Goal: Task Accomplishment & Management: Manage account settings

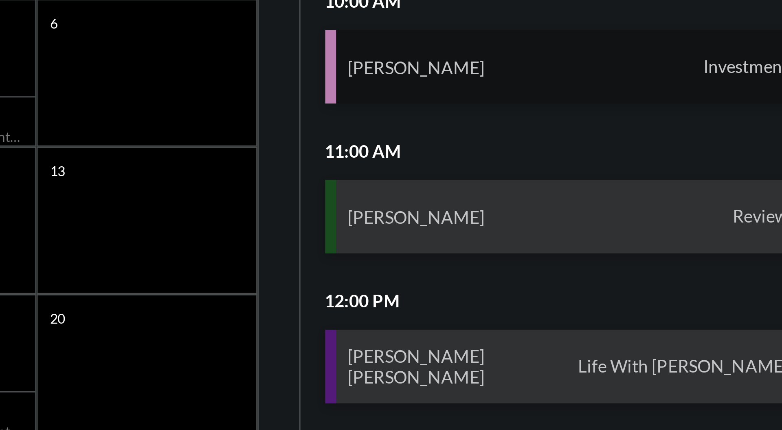
click at [747, 148] on span "Investment" at bounding box center [750, 150] width 32 height 7
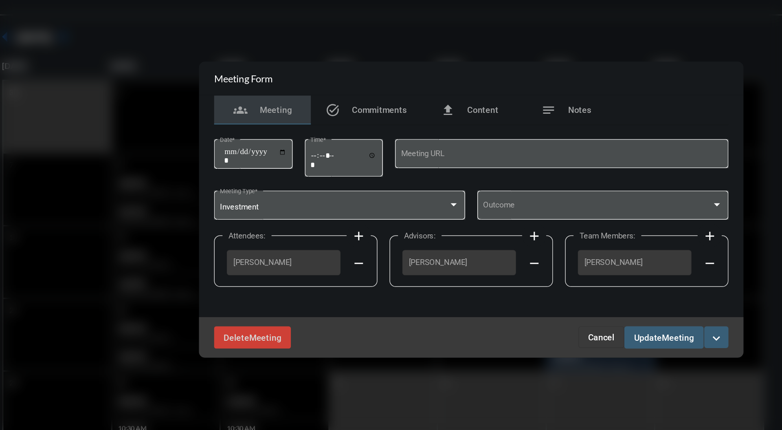
click at [481, 306] on button "Cancel" at bounding box center [478, 300] width 31 height 15
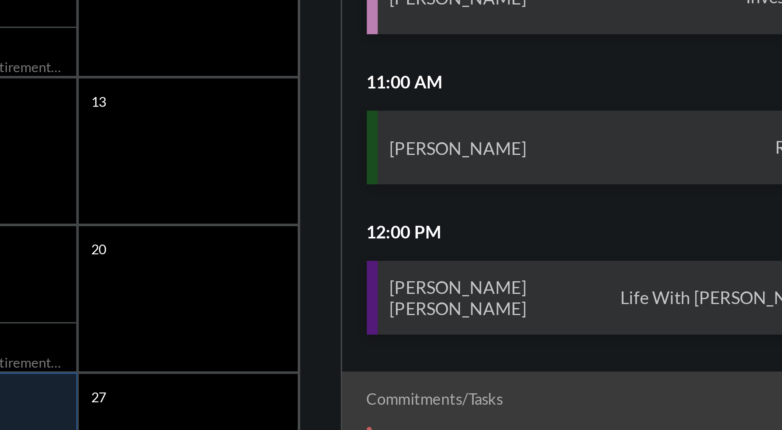
scroll to position [1, 0]
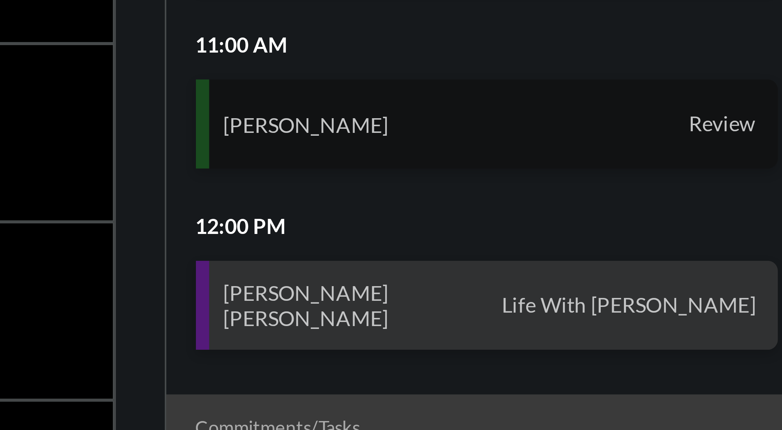
click at [747, 199] on span "Review" at bounding box center [755, 198] width 22 height 7
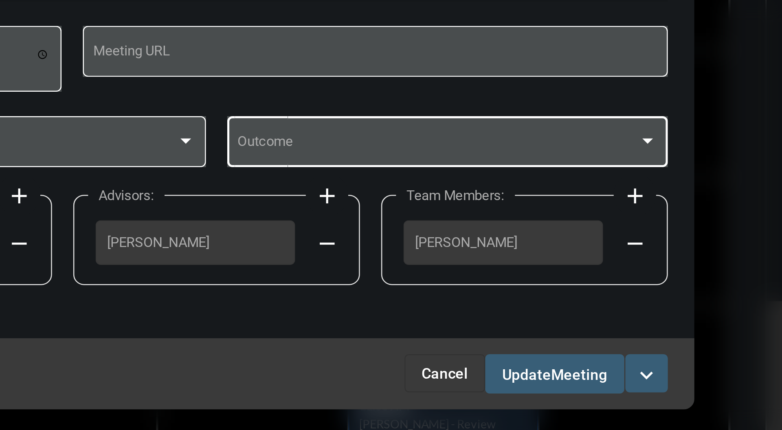
click at [552, 212] on span at bounding box center [476, 213] width 154 height 6
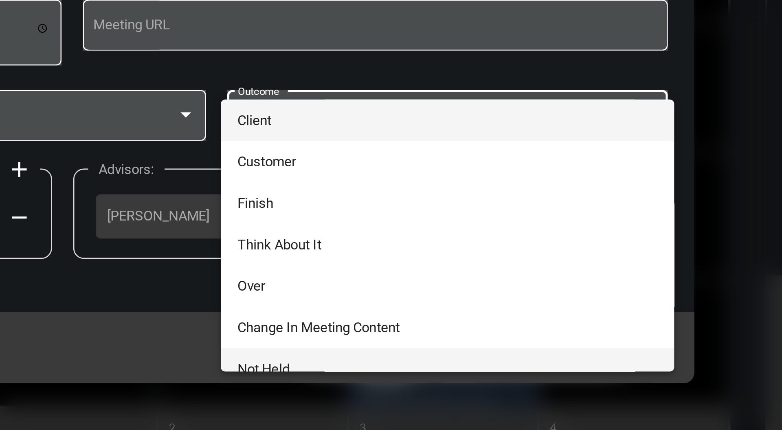
click at [461, 302] on span "Not Held" at bounding box center [479, 309] width 161 height 16
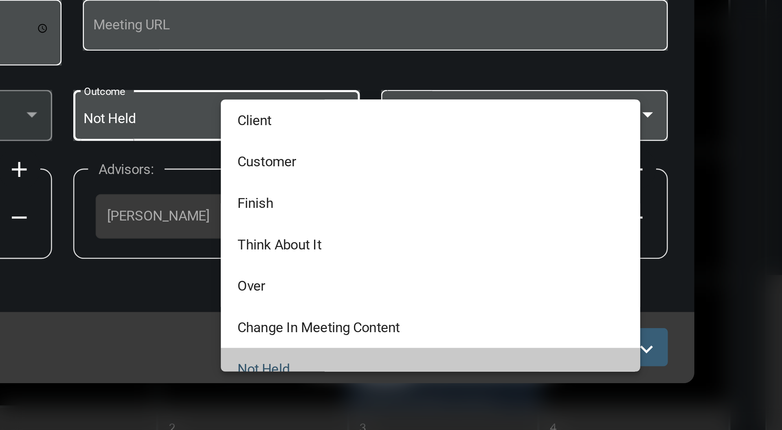
scroll to position [7, 0]
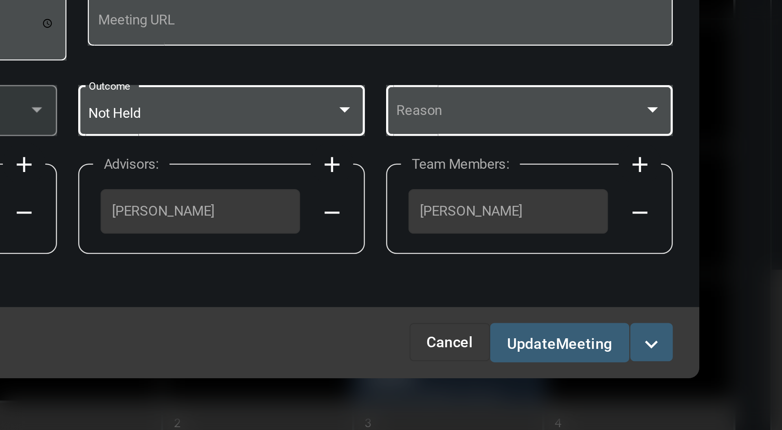
click at [541, 211] on span at bounding box center [505, 213] width 95 height 6
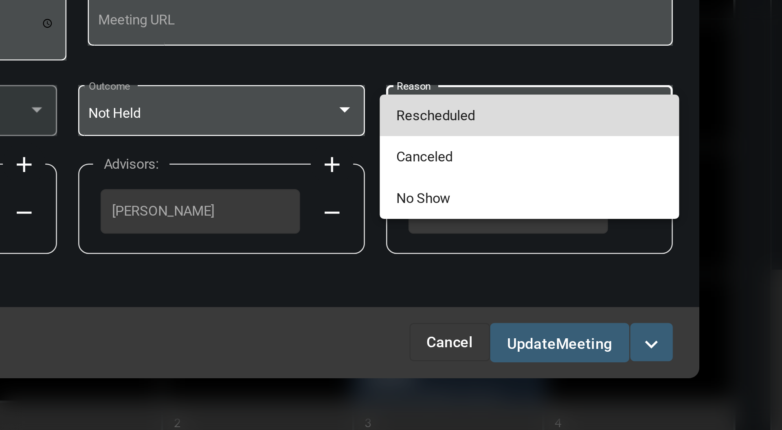
click at [501, 214] on span "Rescheduled" at bounding box center [509, 214] width 102 height 16
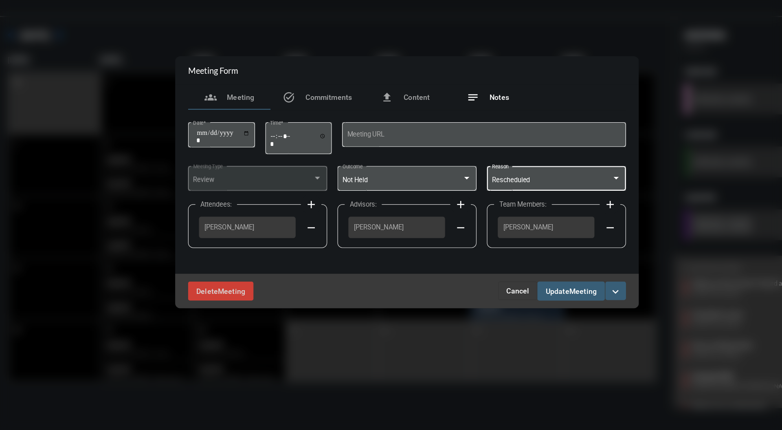
click at [469, 153] on div "notes Notes" at bounding box center [455, 148] width 65 height 20
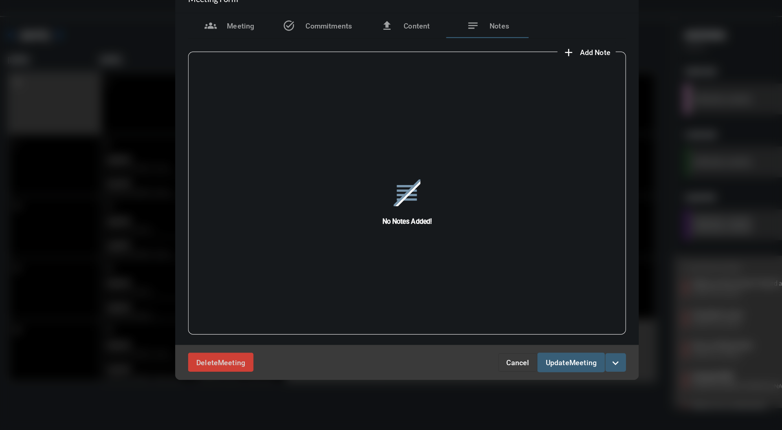
click at [532, 119] on div "reorder No Notes Added!" at bounding box center [391, 231] width 346 height 226
click at [542, 123] on div "reorder No Notes Added!" at bounding box center [391, 231] width 346 height 226
click at [536, 115] on button "add Add Note" at bounding box center [533, 112] width 46 height 16
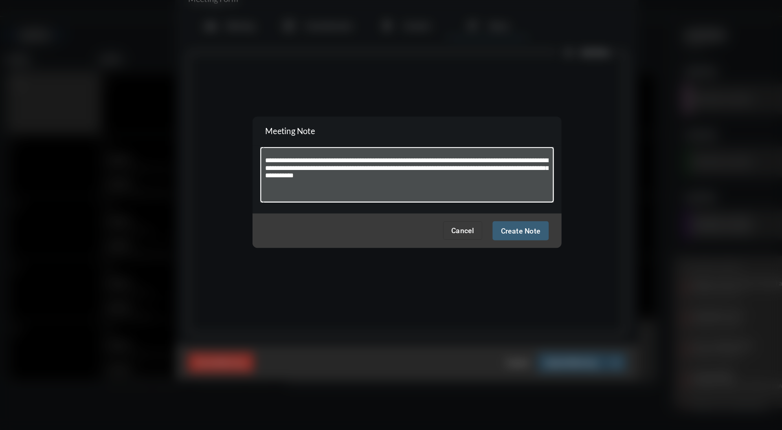
type textarea "**********"
click at [487, 255] on span "Create Note" at bounding box center [480, 253] width 31 height 7
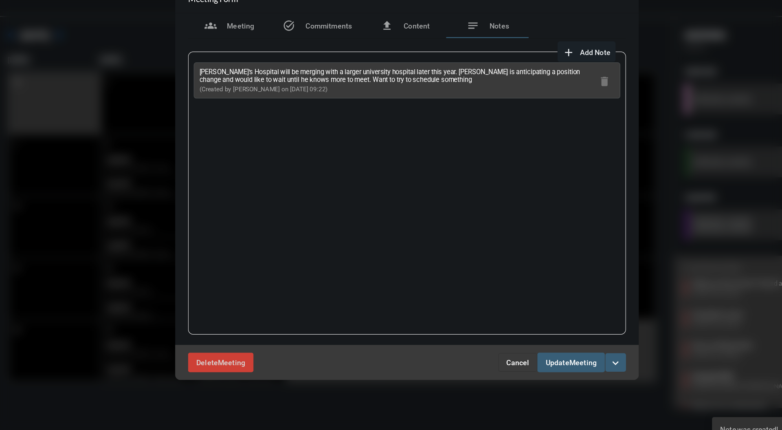
click at [515, 355] on span "Update" at bounding box center [510, 358] width 19 height 7
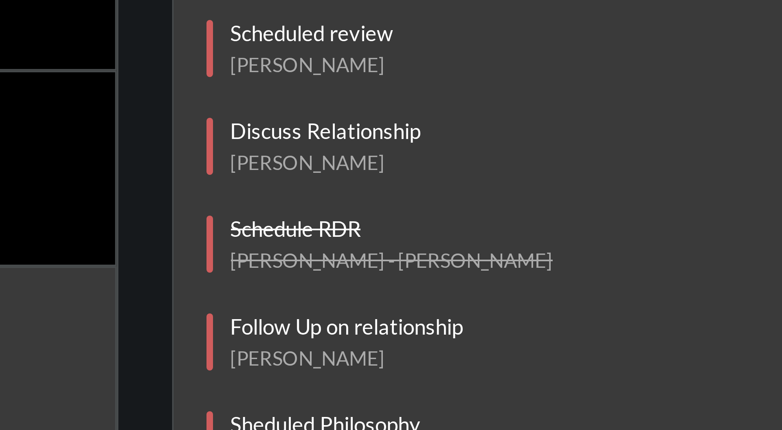
scroll to position [57, 0]
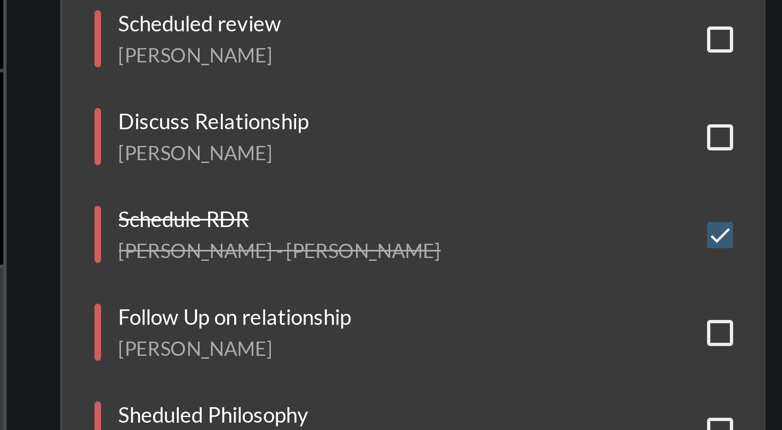
click at [764, 289] on span at bounding box center [767, 291] width 7 height 7
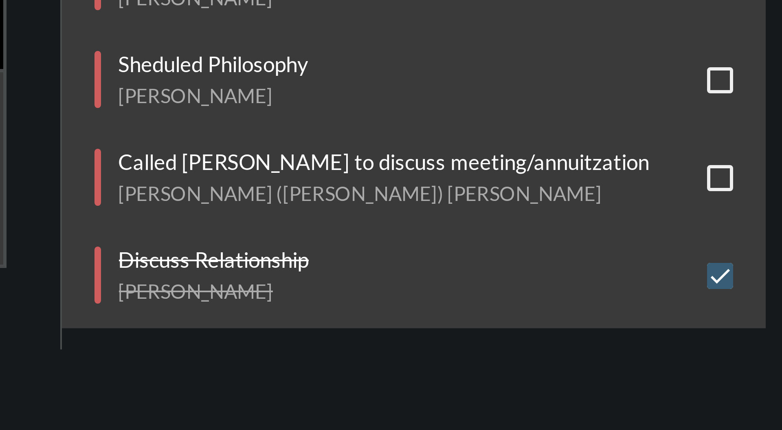
scroll to position [72, 0]
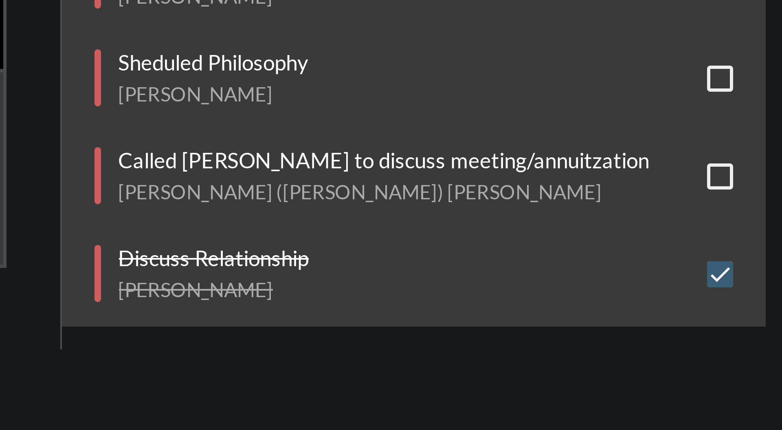
click at [766, 347] on span at bounding box center [767, 350] width 7 height 7
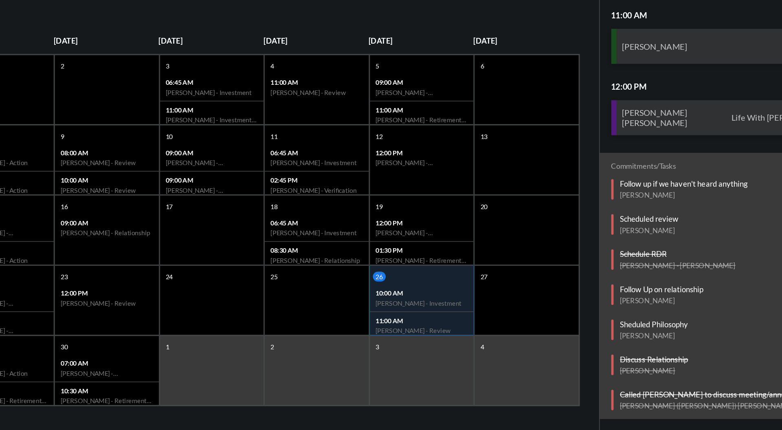
scroll to position [77, 0]
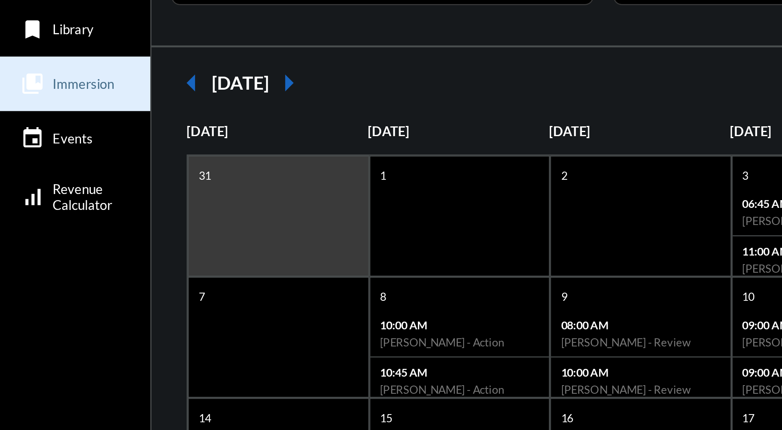
click at [42, 95] on link "collections_bookmark Immersion" at bounding box center [30, 99] width 61 height 22
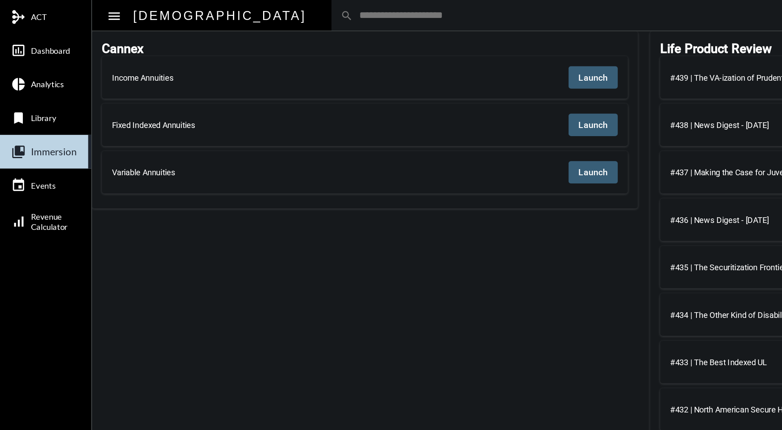
click at [399, 45] on button "Launch" at bounding box center [388, 50] width 32 height 15
click at [232, 9] on input "text" at bounding box center [470, 10] width 477 height 7
type input "*******"
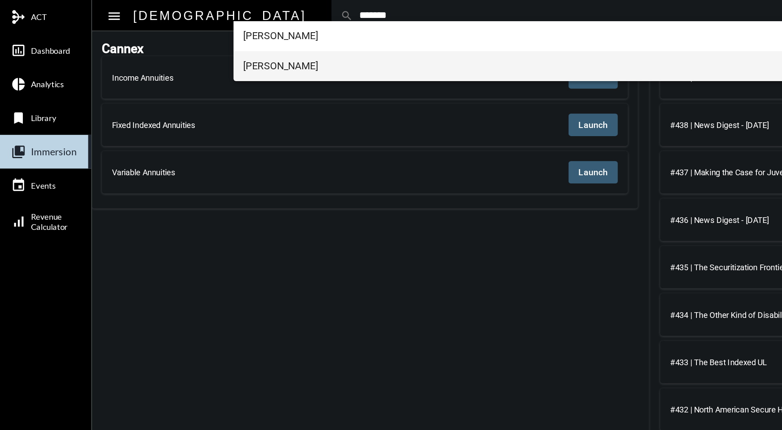
click at [203, 40] on span "[PERSON_NAME]" at bounding box center [431, 43] width 542 height 20
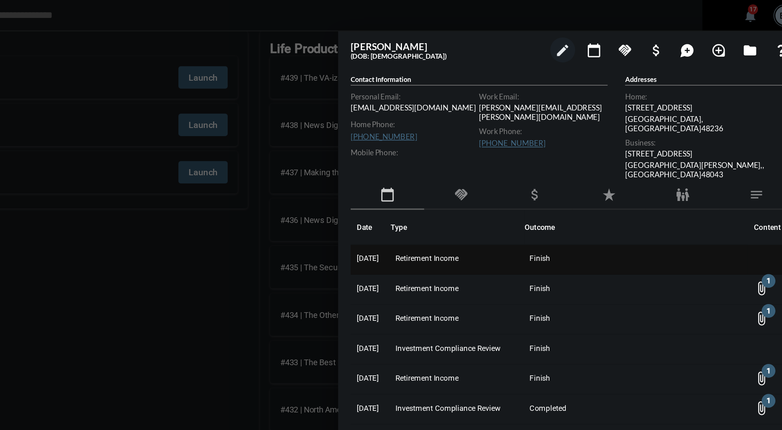
click at [555, 160] on td "Retirement Income" at bounding box center [555, 170] width 88 height 20
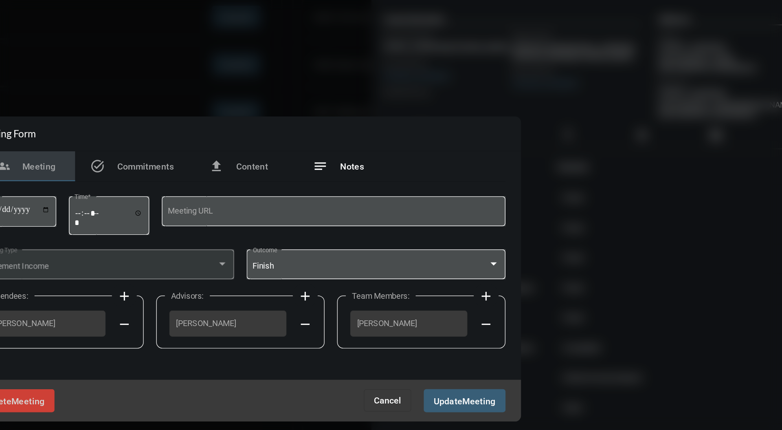
click at [460, 154] on div "notes Notes" at bounding box center [455, 148] width 65 height 20
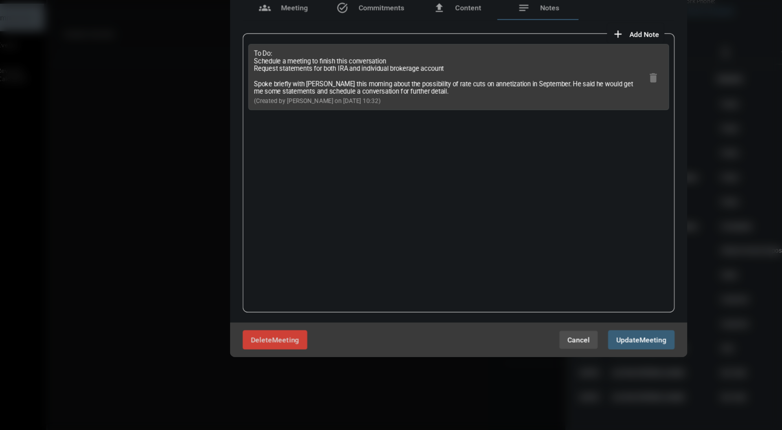
click at [487, 354] on span "Cancel" at bounding box center [487, 357] width 18 height 7
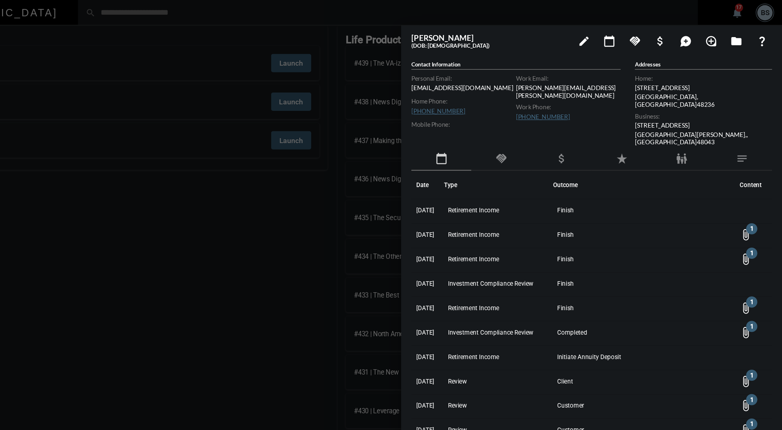
click at [558, 122] on mat-icon "handshake" at bounding box center [557, 127] width 10 height 10
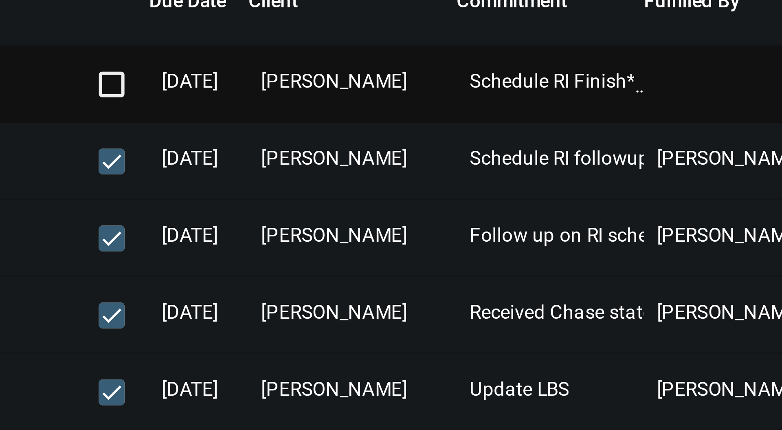
click at [598, 166] on span "[PERSON_NAME]" at bounding box center [580, 169] width 37 height 6
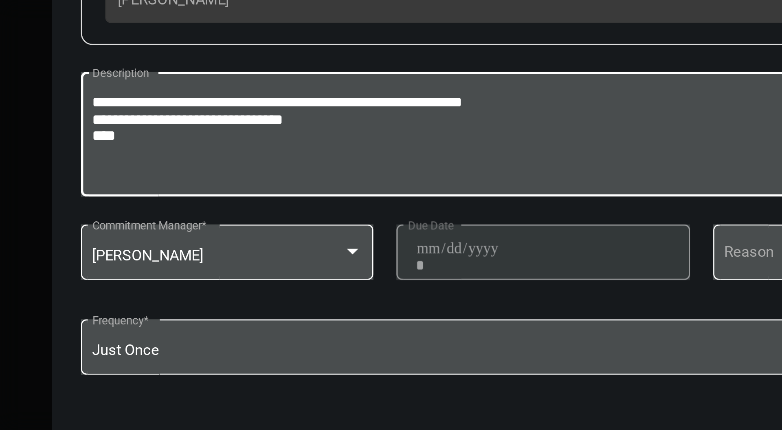
click at [385, 245] on textarea "**********" at bounding box center [391, 238] width 318 height 32
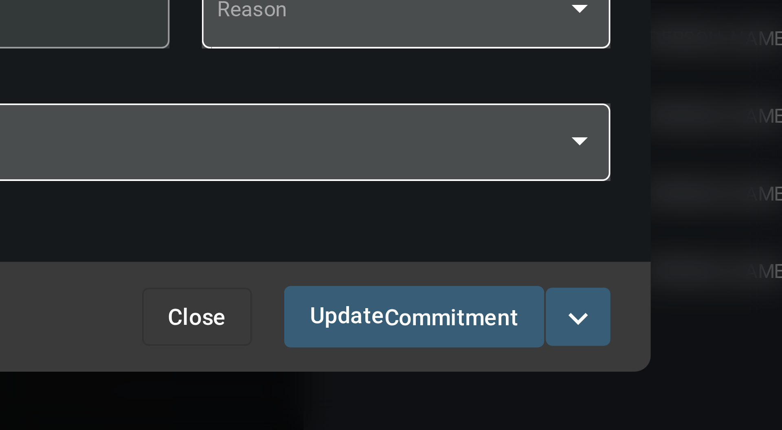
type textarea "**********"
click at [548, 359] on mat-icon "expand_more" at bounding box center [546, 357] width 10 height 10
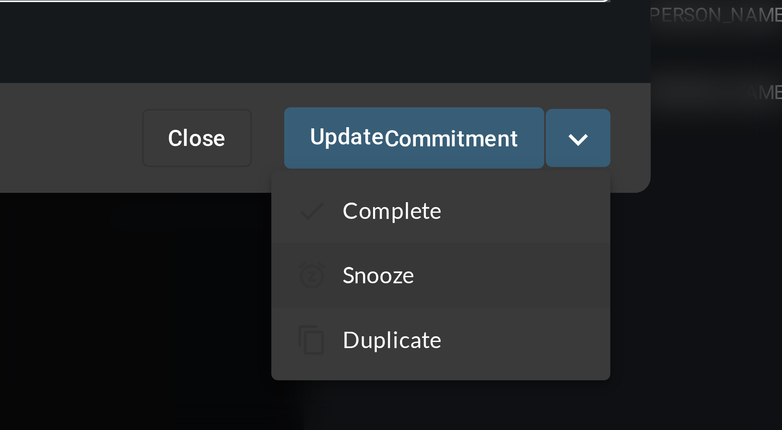
click at [502, 389] on p "Snooze" at bounding box center [496, 390] width 18 height 7
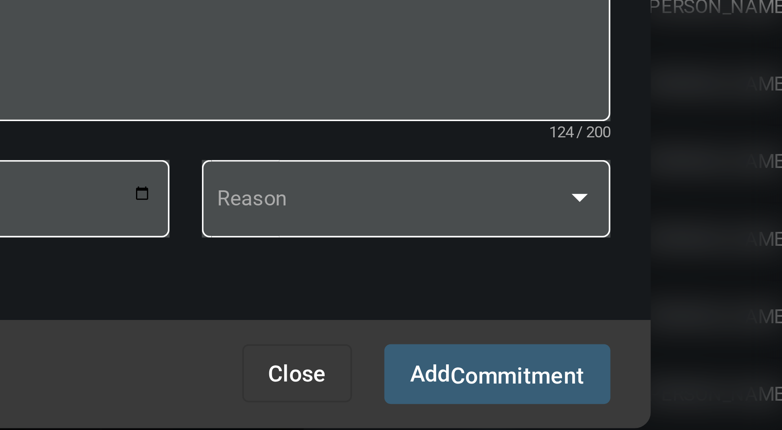
click at [574, 280] on div at bounding box center [391, 215] width 782 height 430
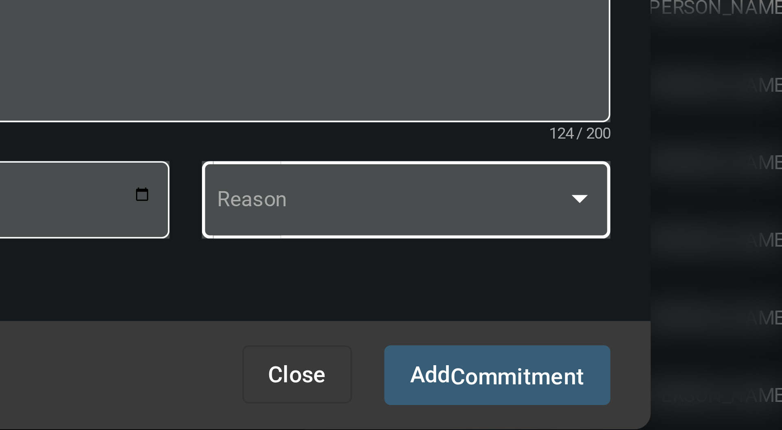
click at [550, 294] on div at bounding box center [546, 295] width 7 height 7
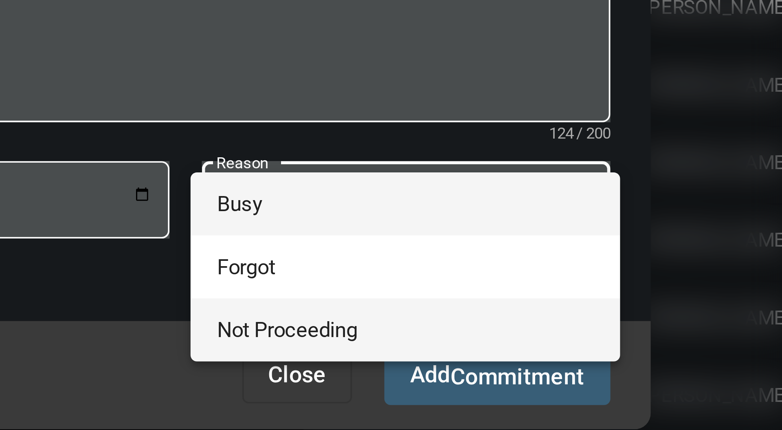
click at [512, 327] on span "Not Proceeding" at bounding box center [502, 328] width 95 height 16
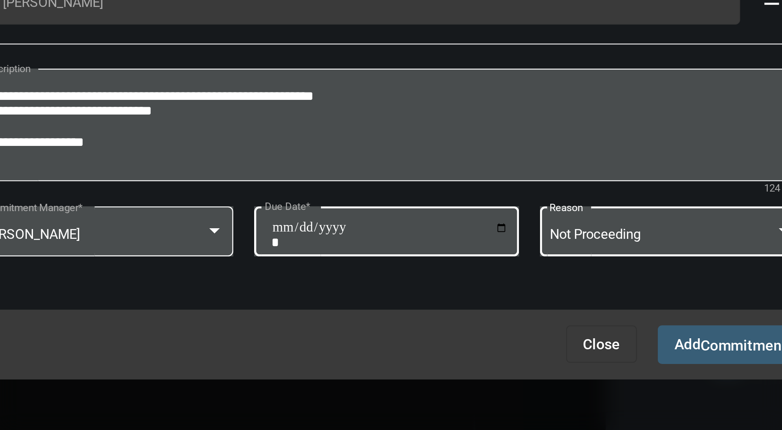
click at [438, 294] on input "**********" at bounding box center [392, 296] width 93 height 11
type input "**********"
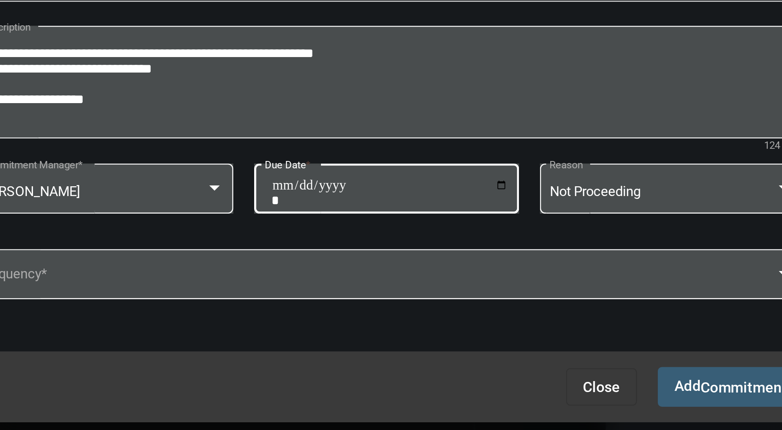
click at [523, 355] on span "Commitment" at bounding box center [531, 356] width 34 height 7
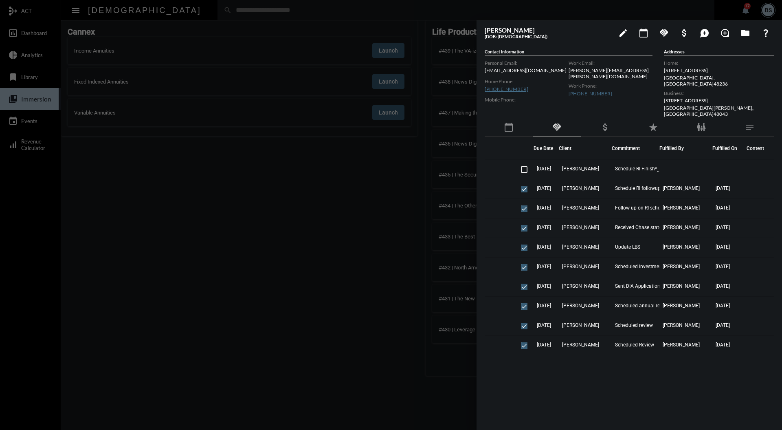
click at [329, 202] on div at bounding box center [391, 215] width 782 height 430
